Goal: Task Accomplishment & Management: Manage account settings

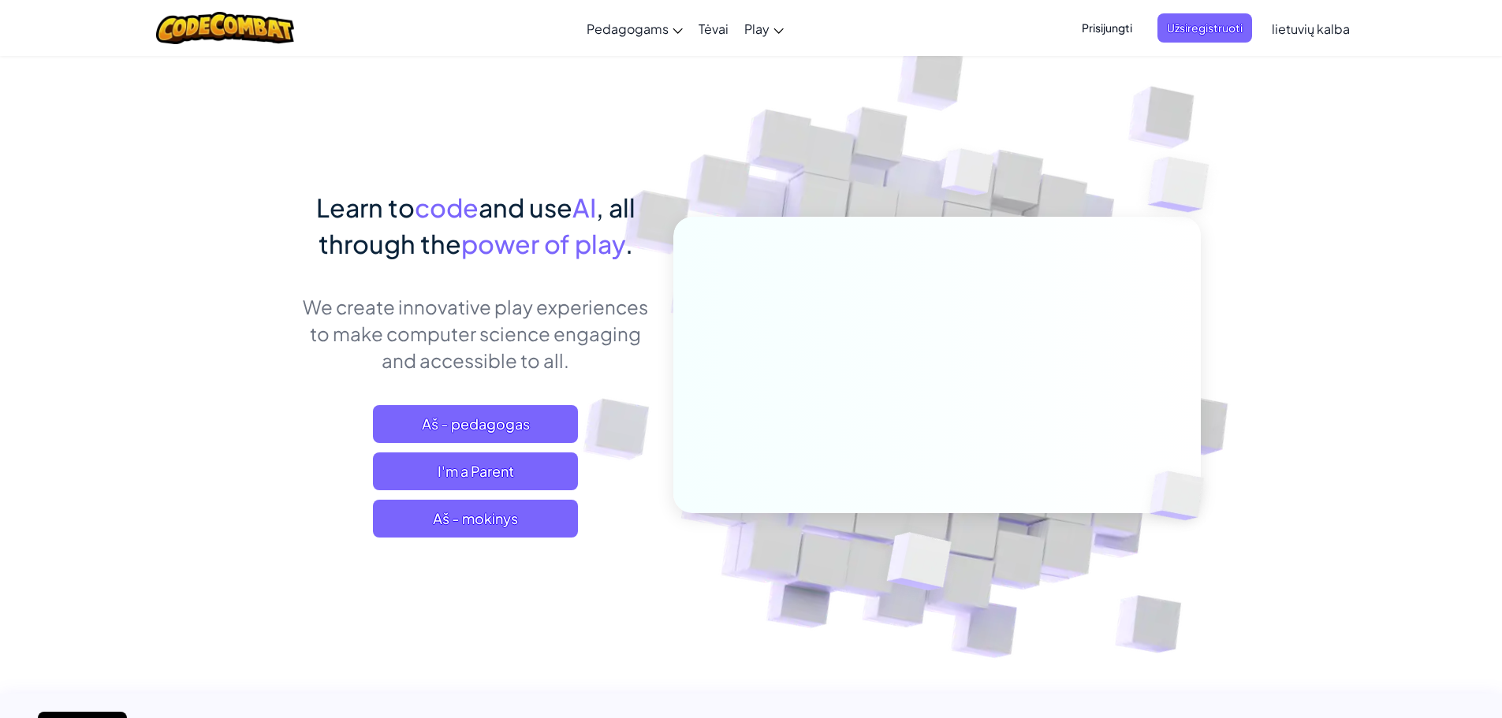
click at [1117, 19] on span "Prisijungti" at bounding box center [1106, 27] width 69 height 29
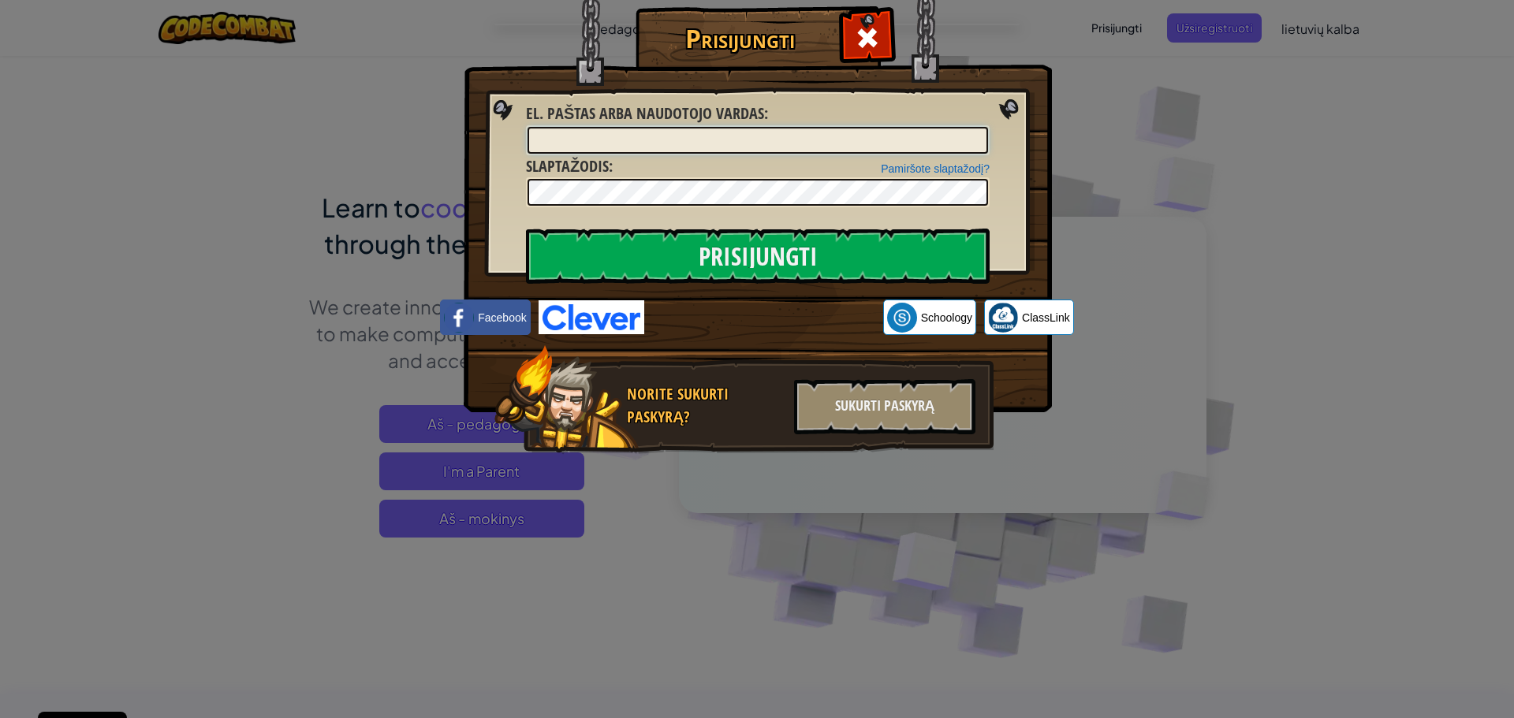
click at [763, 136] on input "El. paštas arba naudotojo vardas :" at bounding box center [758, 140] width 461 height 27
click at [727, 229] on div "Prisijungti Unknown Error El. paštas arba naudotojo vardas : dziugas21362493 Pa…" at bounding box center [756, 253] width 525 height 459
click at [730, 249] on input "Prisijungti" at bounding box center [758, 256] width 464 height 55
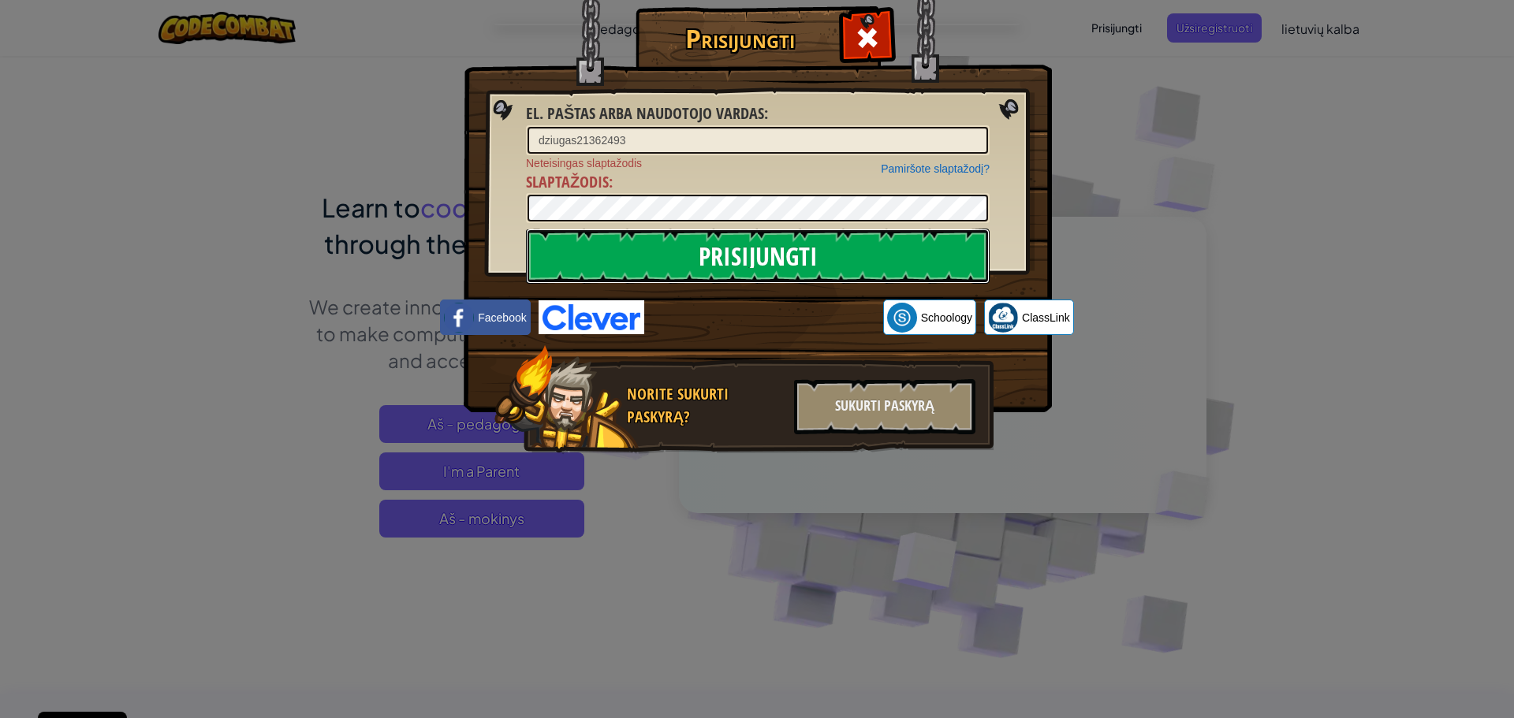
click at [727, 266] on input "Prisijungti" at bounding box center [758, 256] width 464 height 55
click at [684, 259] on input "Prisijungti" at bounding box center [758, 256] width 464 height 55
click at [693, 259] on input "Prisijungti" at bounding box center [758, 256] width 464 height 55
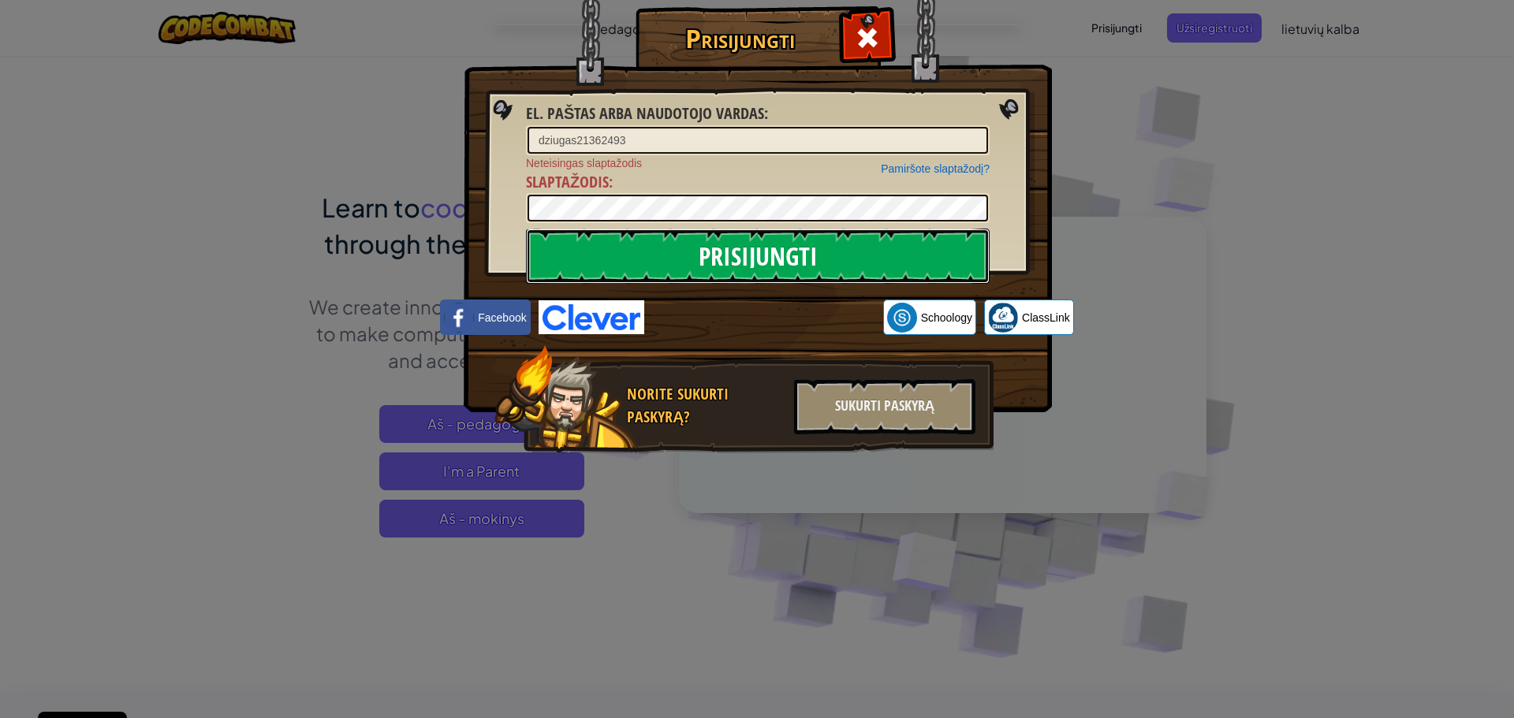
click at [693, 259] on input "Prisijungti" at bounding box center [758, 256] width 464 height 55
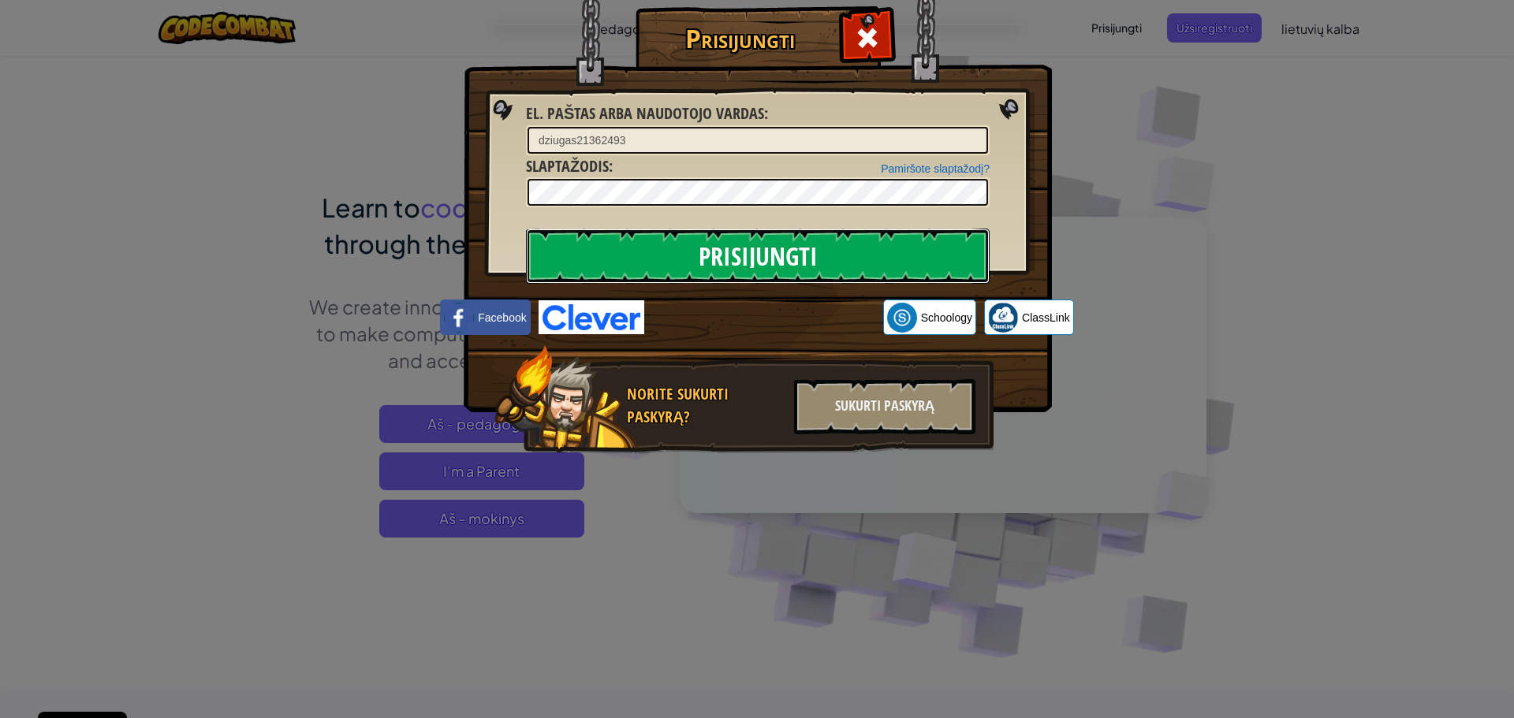
click at [693, 259] on input "Prisijungti" at bounding box center [758, 256] width 464 height 55
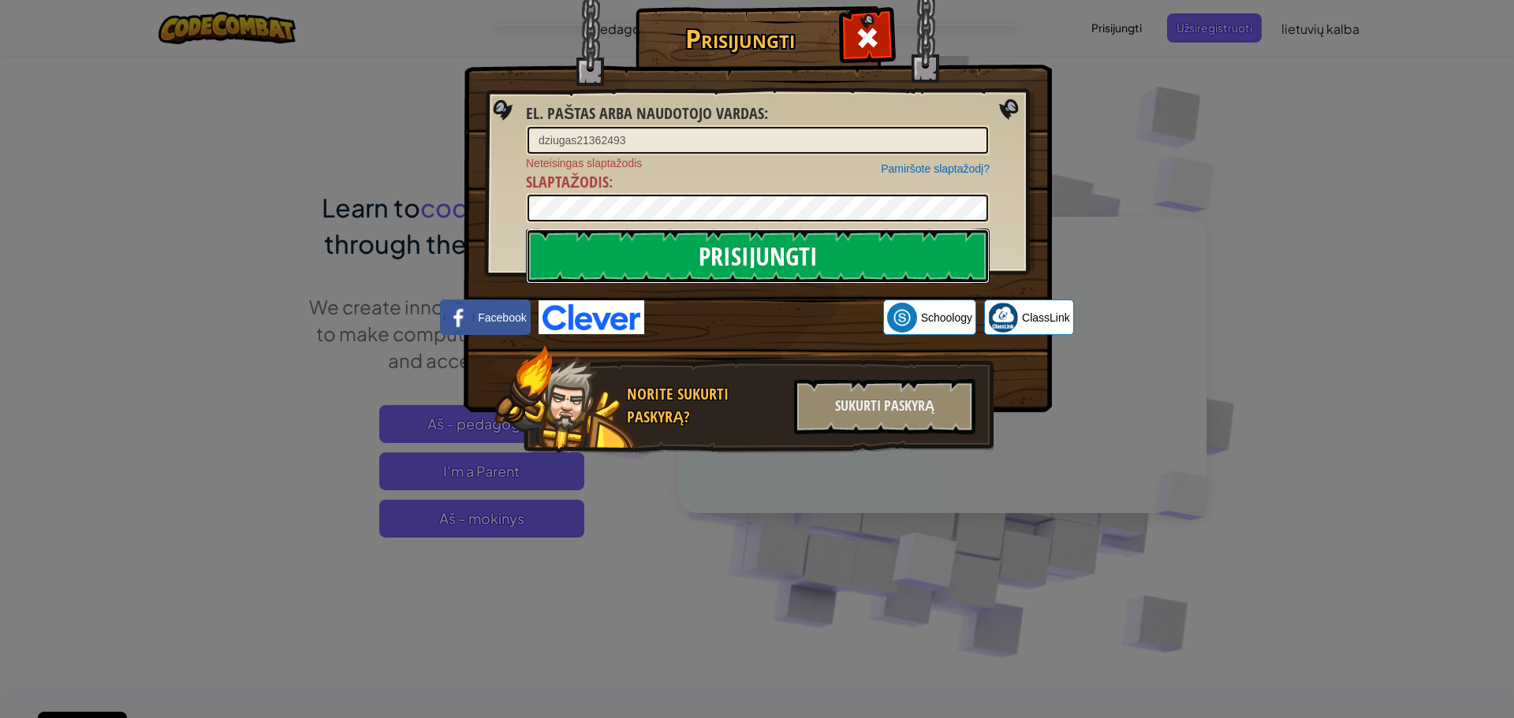
click at [693, 259] on input "Prisijungti" at bounding box center [758, 256] width 464 height 55
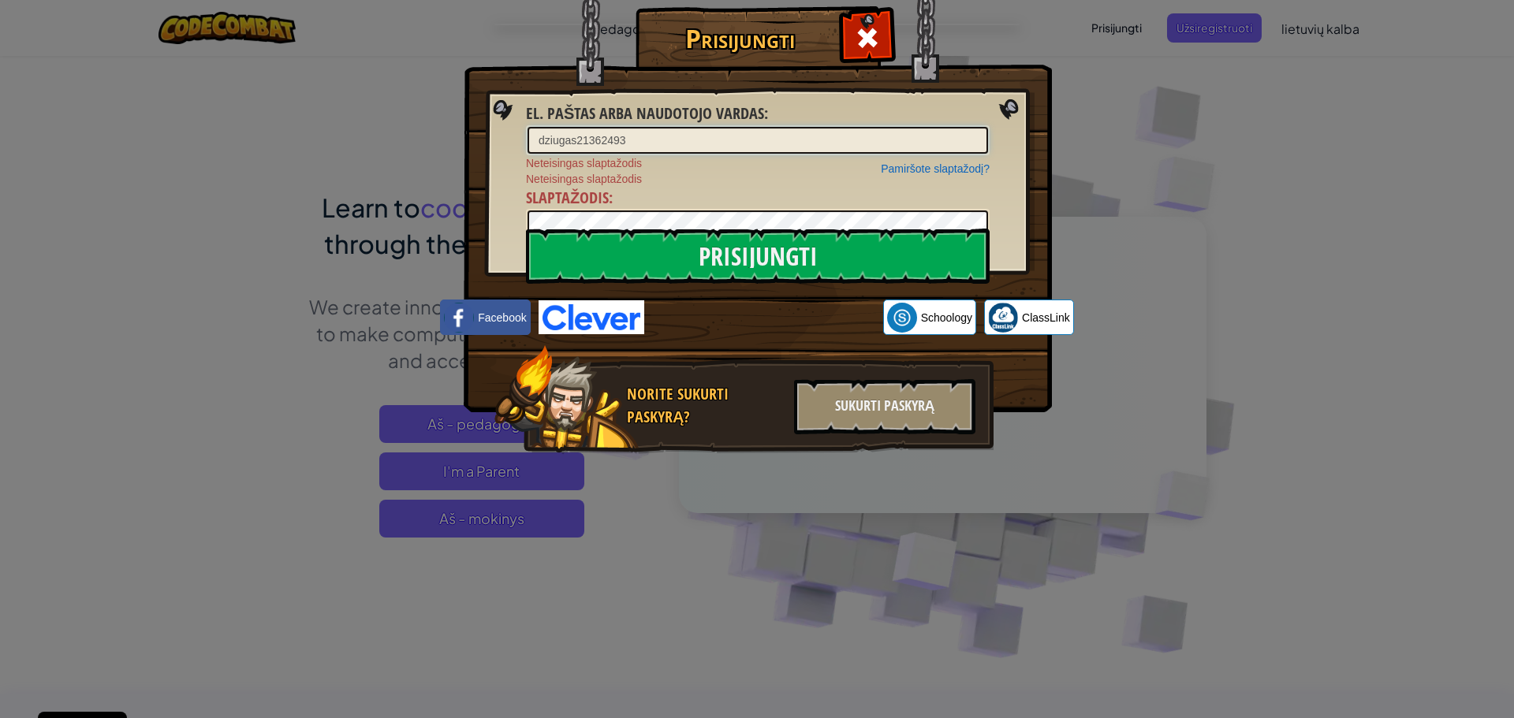
click at [543, 138] on input "dziugas21362493" at bounding box center [758, 140] width 461 height 27
click at [903, 272] on input "Prisijungti" at bounding box center [758, 256] width 464 height 55
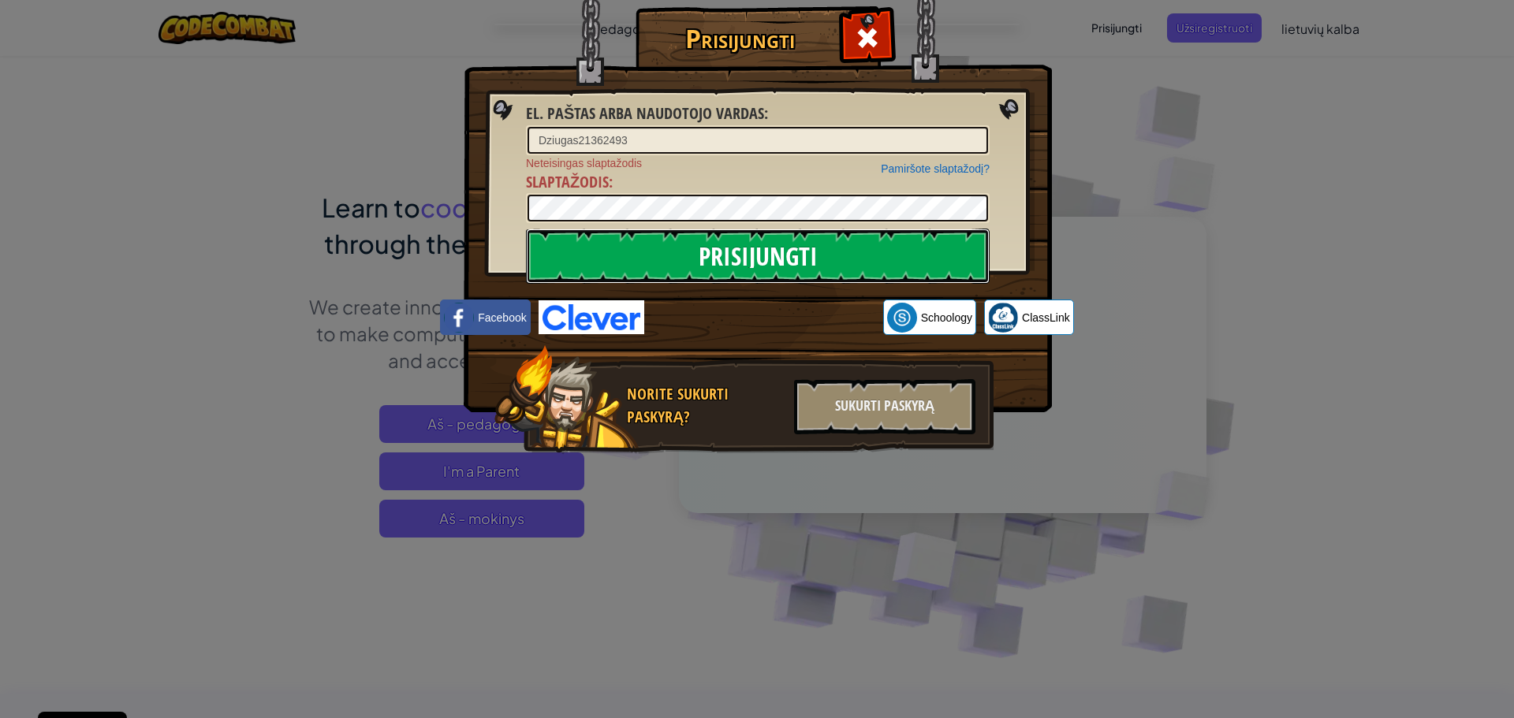
drag, startPoint x: 903, startPoint y: 272, endPoint x: 645, endPoint y: 155, distance: 283.4
click at [901, 271] on input "Prisijungti" at bounding box center [758, 256] width 464 height 55
click at [526, 229] on input "Prisijungti" at bounding box center [758, 256] width 464 height 55
click at [719, 248] on input "Prisijungti" at bounding box center [758, 256] width 464 height 55
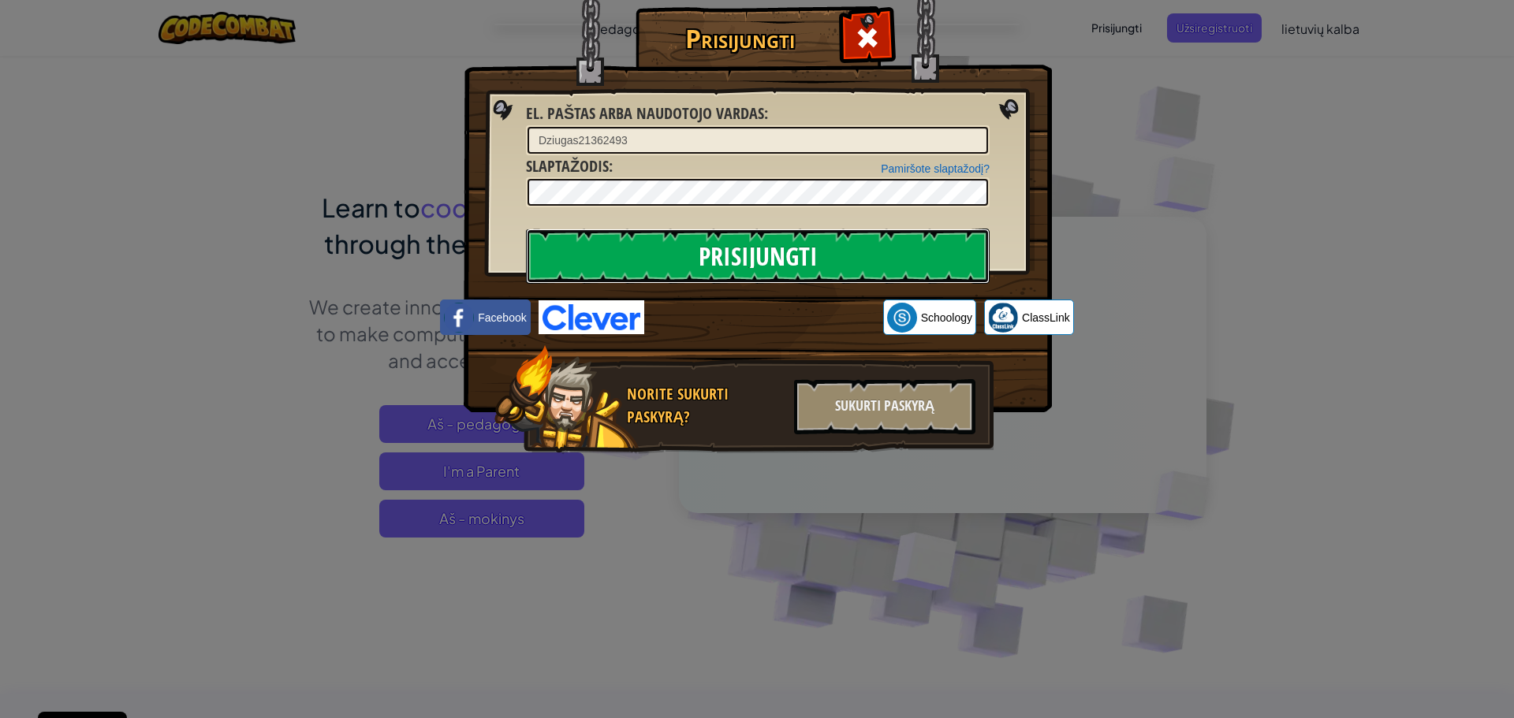
click at [719, 248] on input "Prisijungti" at bounding box center [758, 256] width 464 height 55
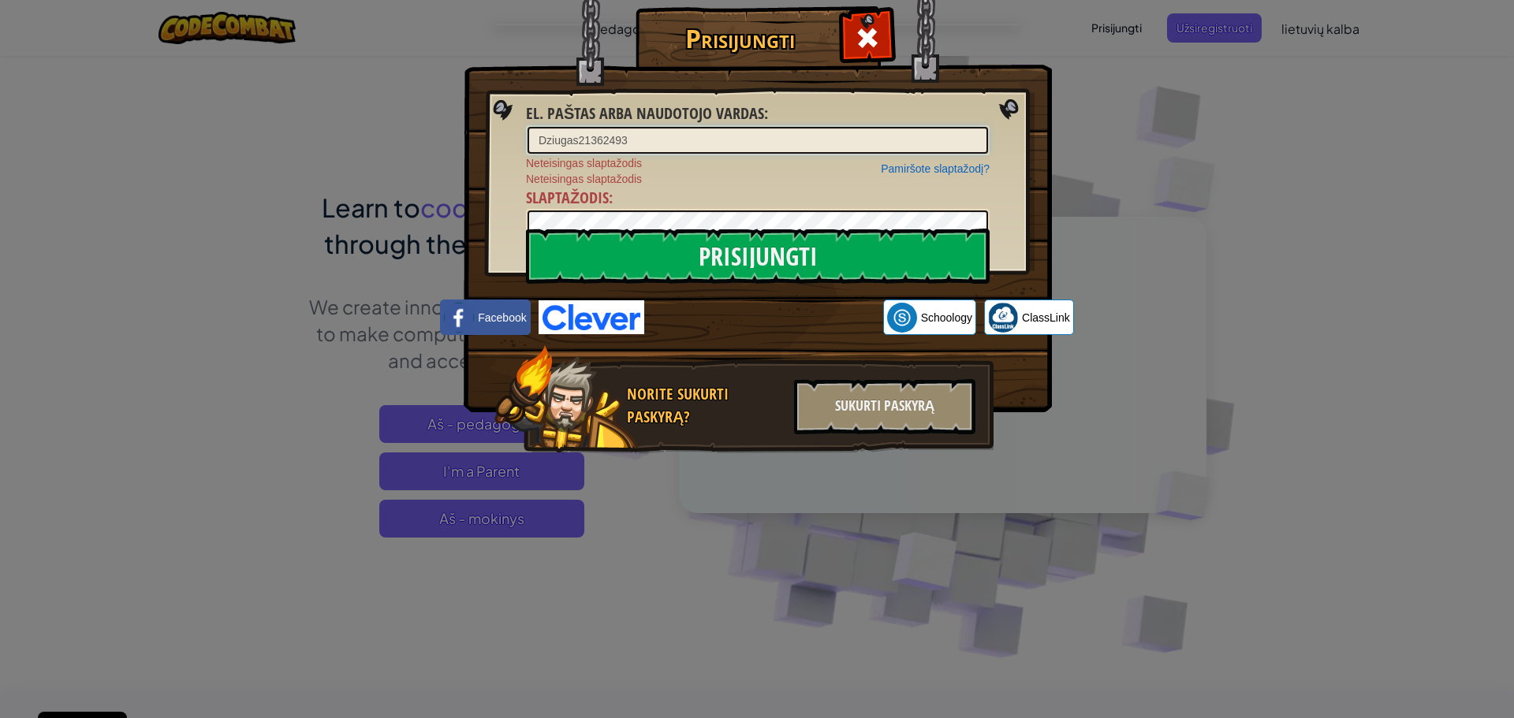
click at [545, 143] on input "Dziugas21362493" at bounding box center [758, 140] width 461 height 27
click at [690, 263] on input "Prisijungti" at bounding box center [758, 256] width 464 height 55
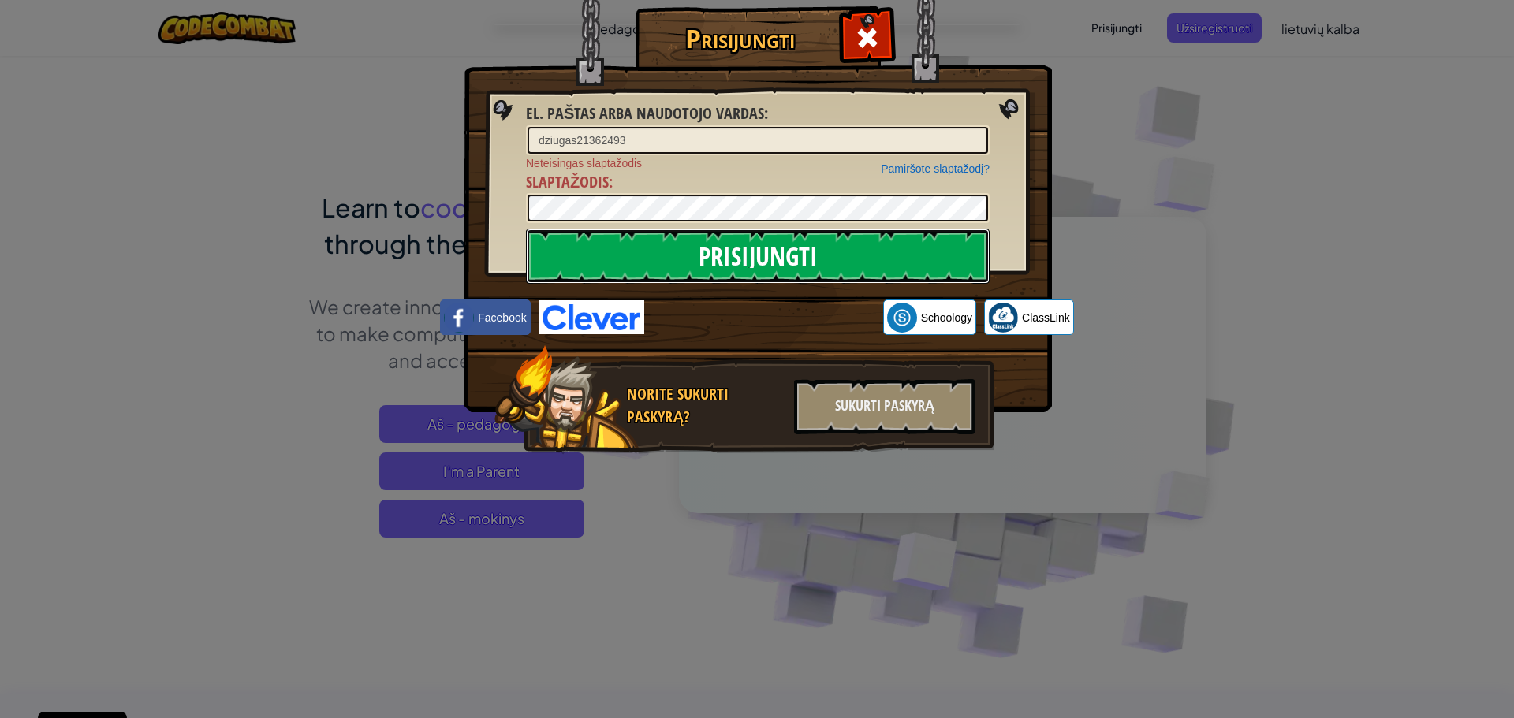
click at [670, 255] on input "Prisijungti" at bounding box center [758, 256] width 464 height 55
click at [880, 249] on input "Prisijungti" at bounding box center [758, 256] width 464 height 55
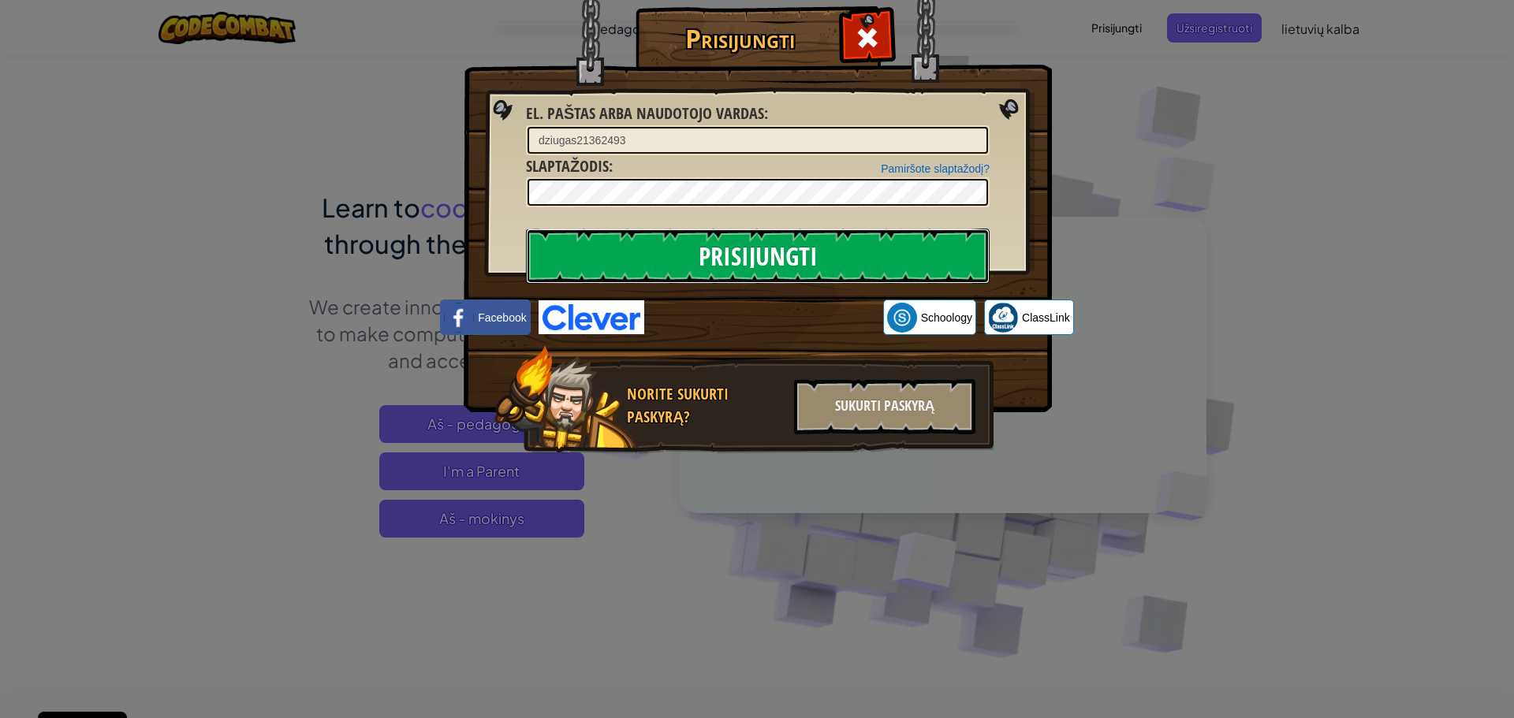
click at [880, 249] on input "Prisijungti" at bounding box center [758, 256] width 464 height 55
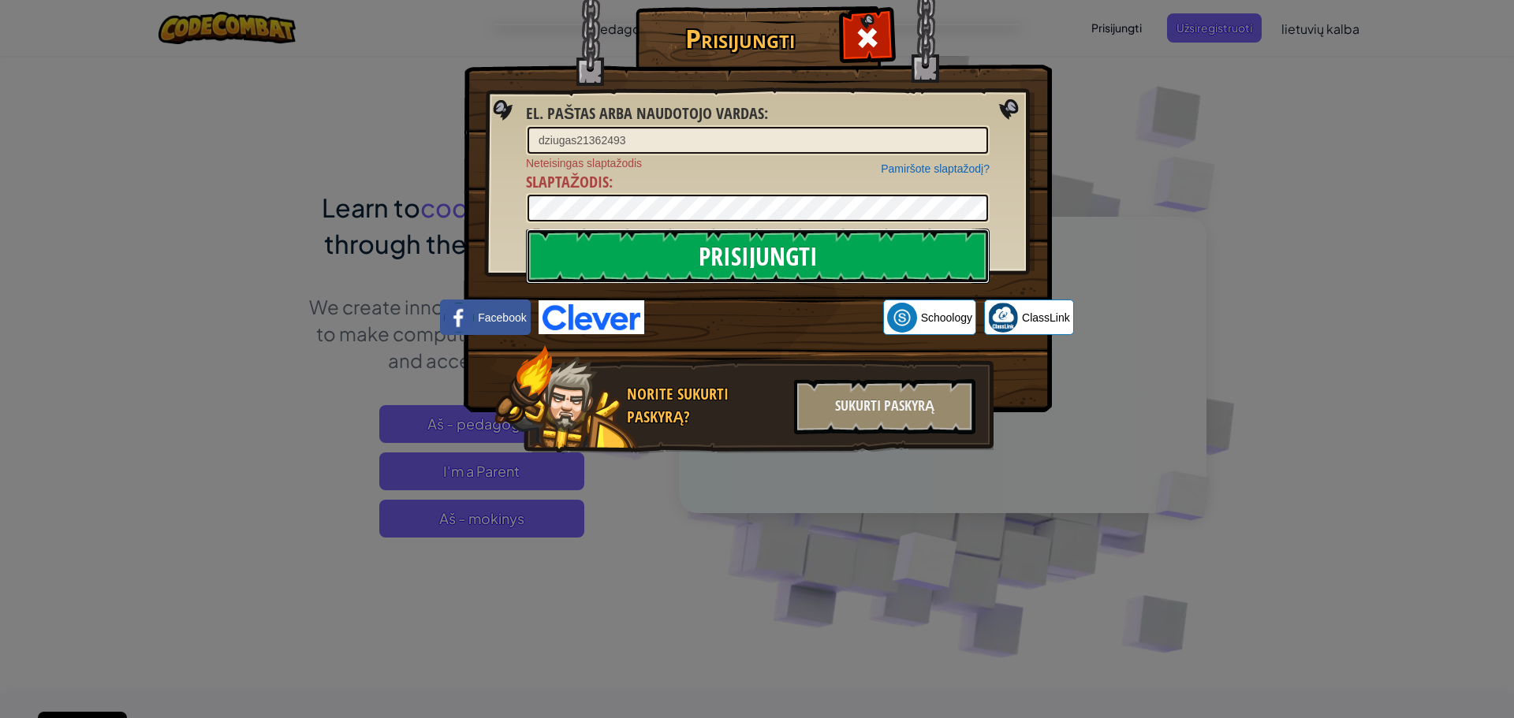
click at [880, 249] on input "Prisijungti" at bounding box center [758, 256] width 464 height 55
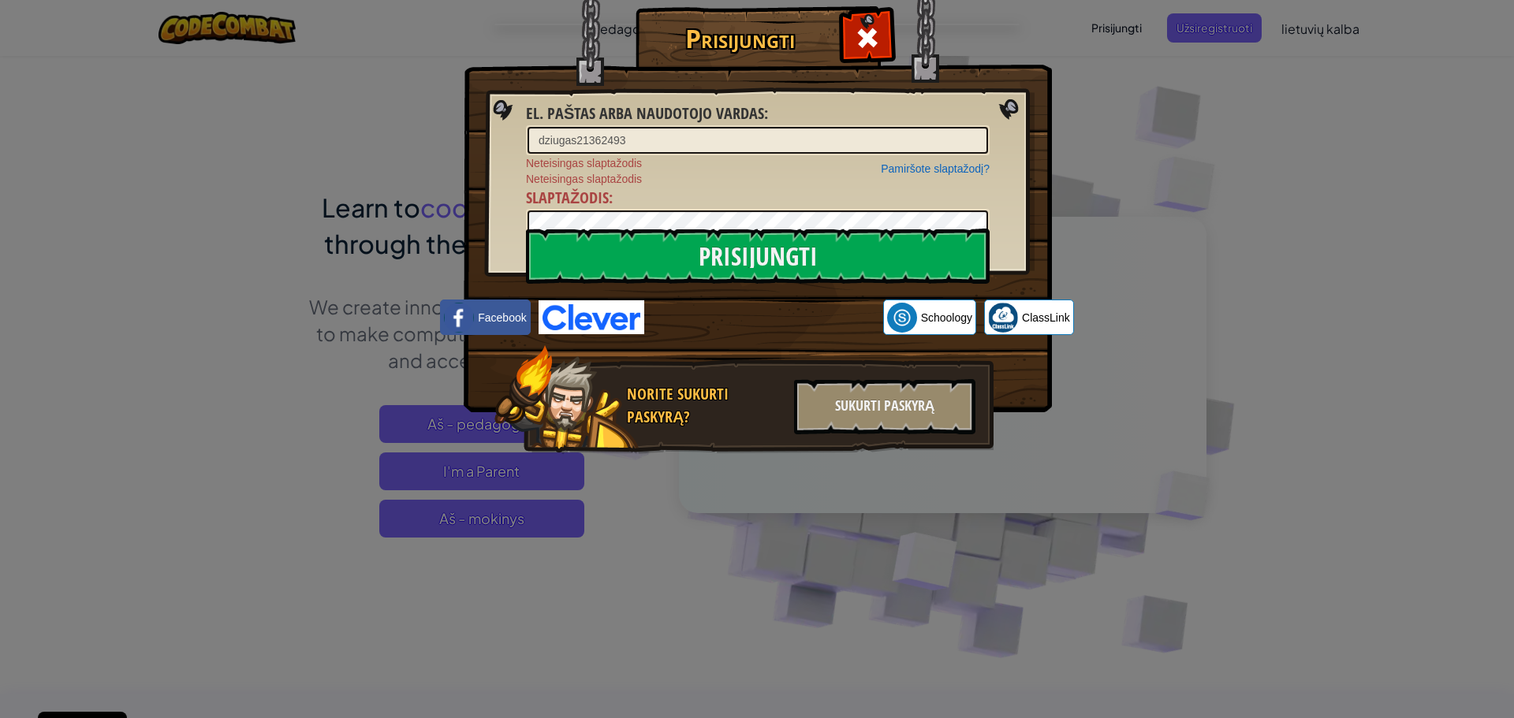
click at [820, 213] on div "Pamiršote slaptažodį? Neteisingas slaptažodis [PERSON_NAME] slaptažodis Slaptaž…" at bounding box center [758, 197] width 464 height 84
click at [545, 138] on input "dziugas21362493" at bounding box center [758, 140] width 461 height 27
click at [549, 141] on input "dziugas21362493" at bounding box center [758, 140] width 461 height 27
click at [705, 258] on input "Prisijungti" at bounding box center [758, 256] width 464 height 55
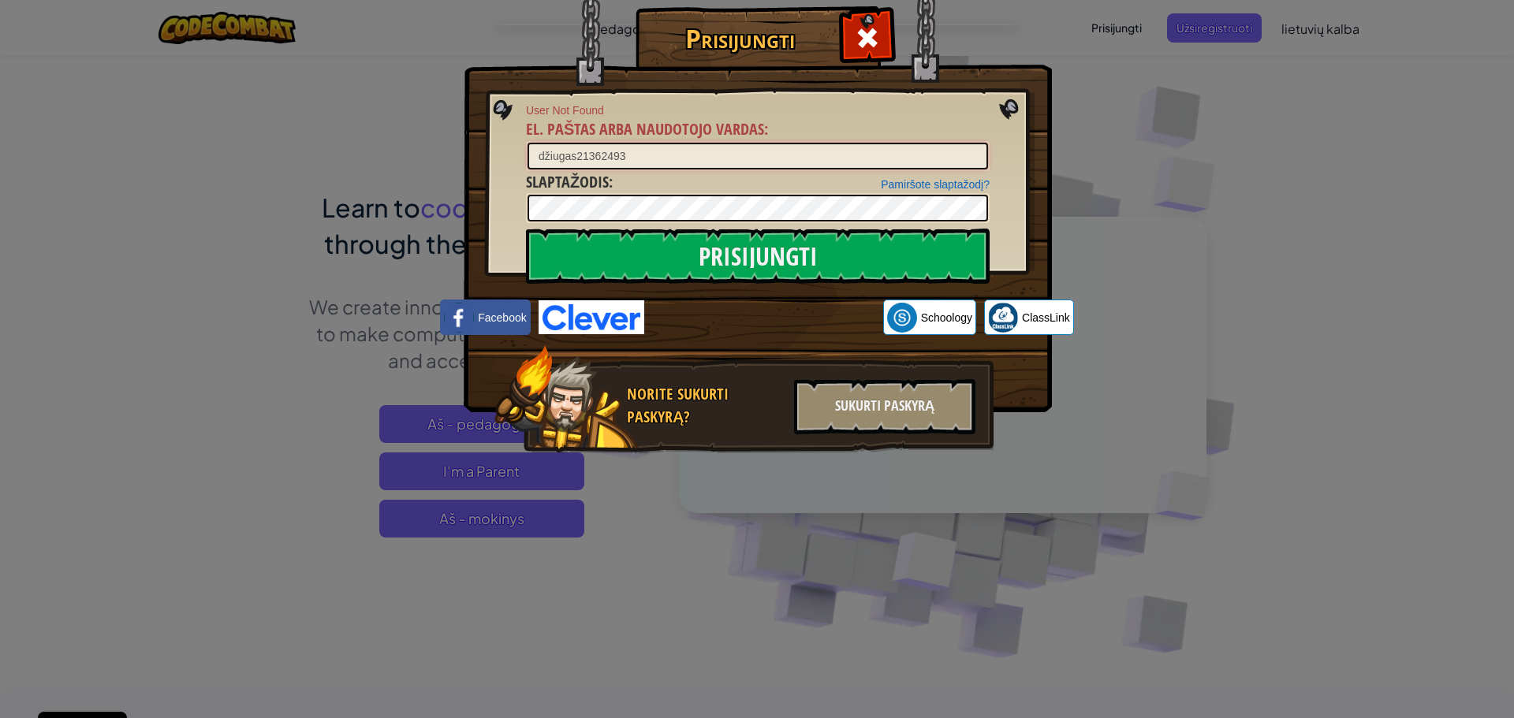
click at [552, 156] on input "džiugas21362493" at bounding box center [758, 156] width 461 height 27
click at [549, 155] on input "džiugas21362493" at bounding box center [758, 156] width 461 height 27
type input "dziugas21362493"
click at [654, 256] on input "Prisijungti" at bounding box center [758, 256] width 464 height 55
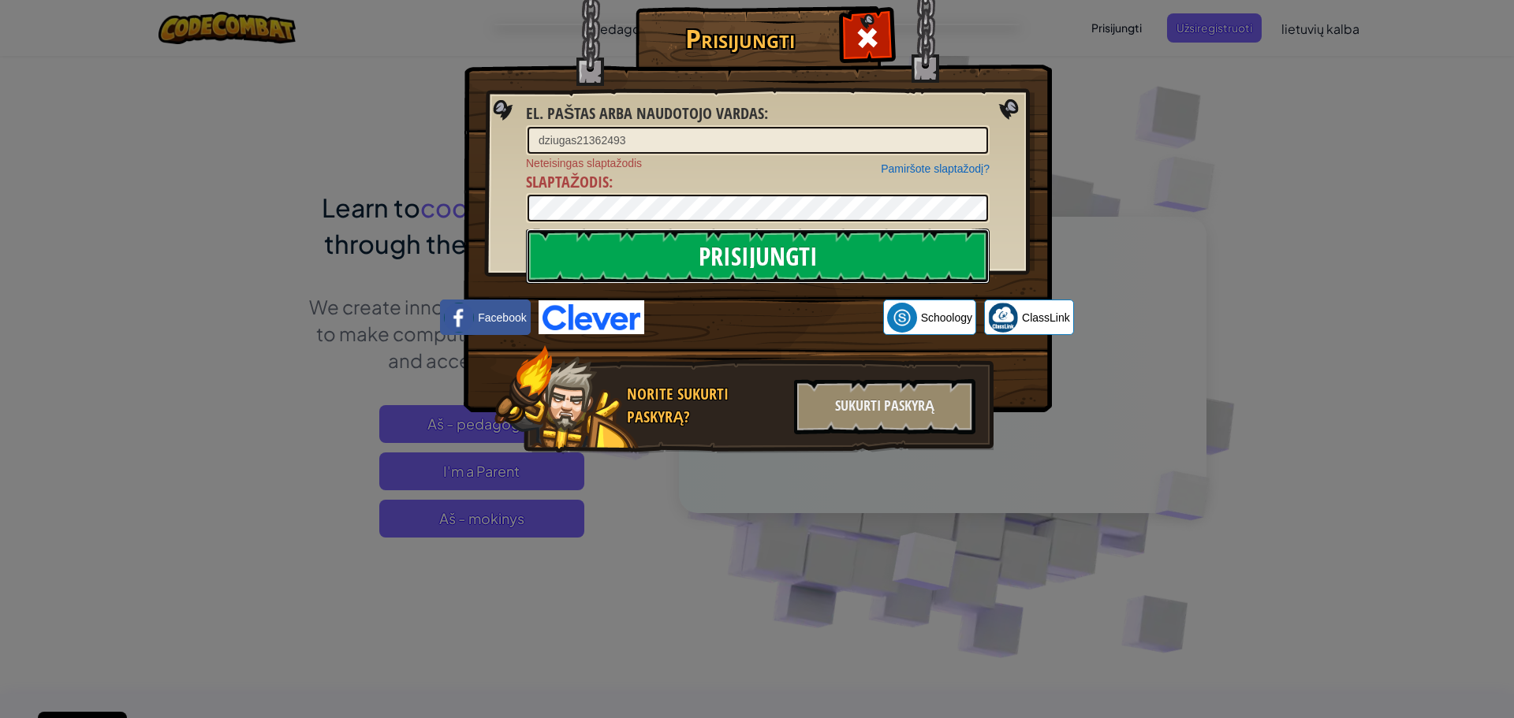
click at [581, 244] on input "Prisijungti" at bounding box center [758, 256] width 464 height 55
click at [706, 271] on input "Prisijungti" at bounding box center [758, 256] width 464 height 55
click at [740, 263] on input "Prisijungti" at bounding box center [758, 256] width 464 height 55
click at [878, 239] on input "Prisijungti" at bounding box center [758, 256] width 464 height 55
click at [875, 241] on input "Prisijungti" at bounding box center [758, 256] width 464 height 55
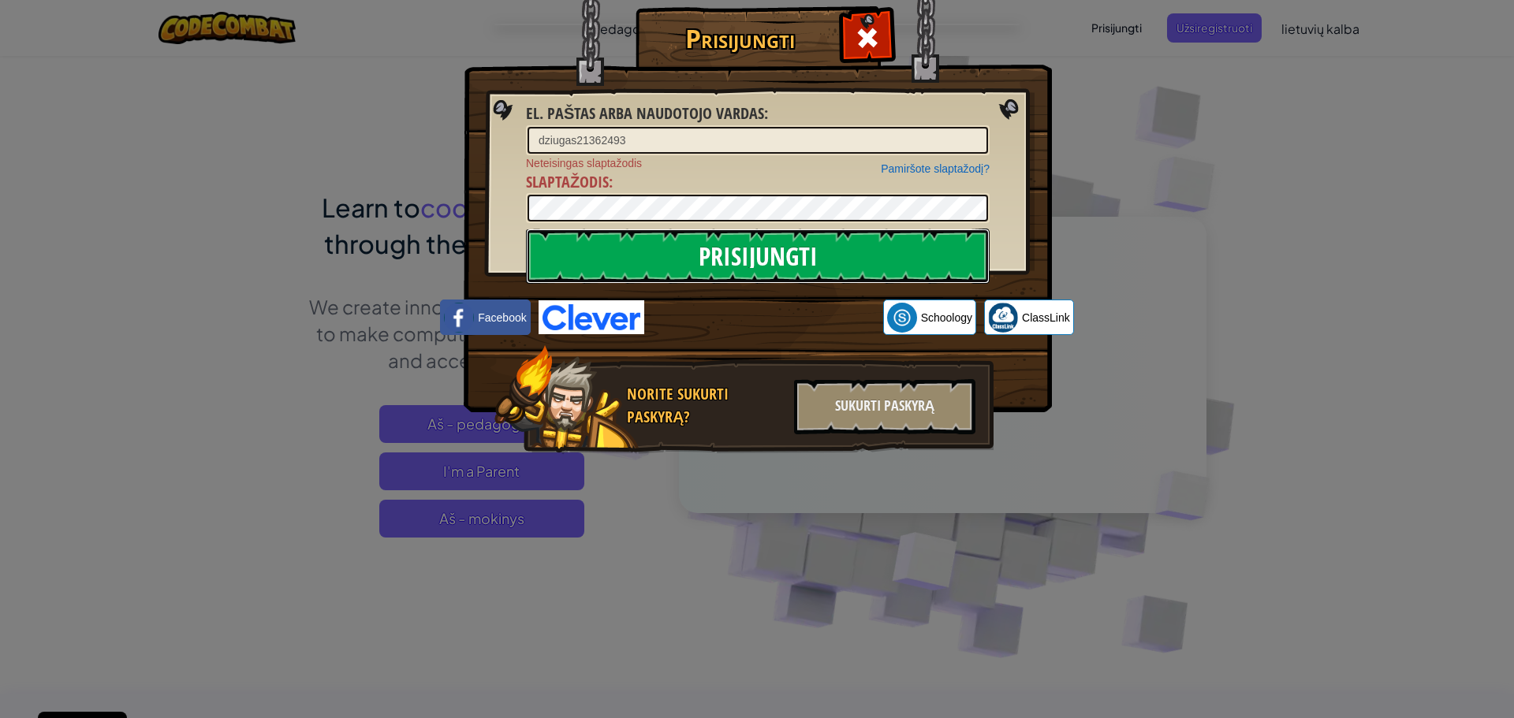
click at [575, 248] on input "Prisijungti" at bounding box center [758, 256] width 464 height 55
click at [371, 211] on div "Prisijungti El. paštas arba naudotojo vardas : dziugas21362493 Pamiršote slapta…" at bounding box center [757, 359] width 1514 height 718
click at [526, 229] on input "Prisijungti" at bounding box center [758, 256] width 464 height 55
